Goal: Find contact information: Find contact information

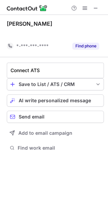
scroll to position [136, 108]
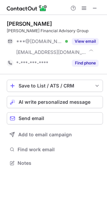
scroll to position [158, 107]
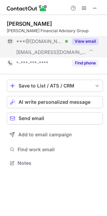
click at [50, 51] on span "[EMAIL_ADDRESS][DOMAIN_NAME]" at bounding box center [51, 52] width 70 height 6
